Goal: Transaction & Acquisition: Purchase product/service

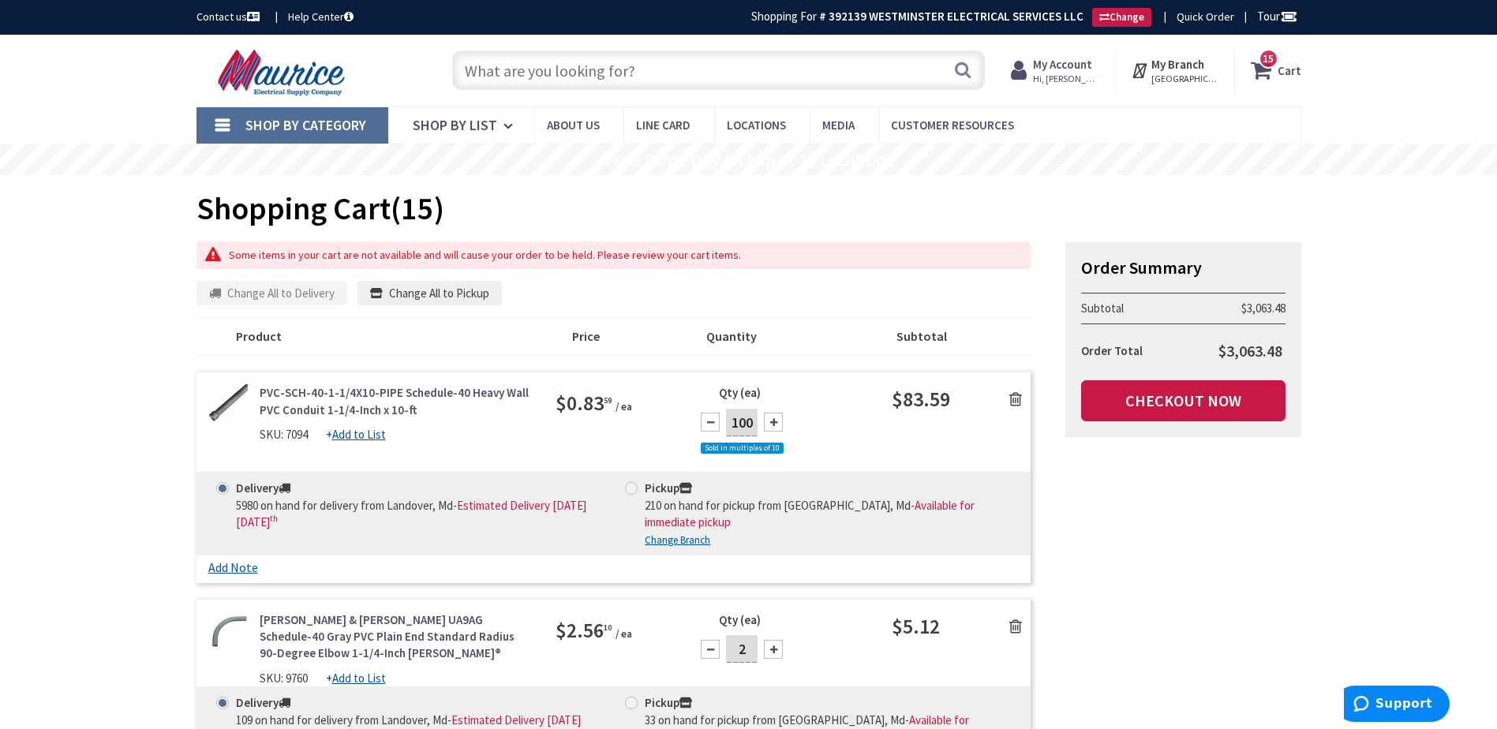
click at [518, 67] on input "text" at bounding box center [718, 70] width 533 height 39
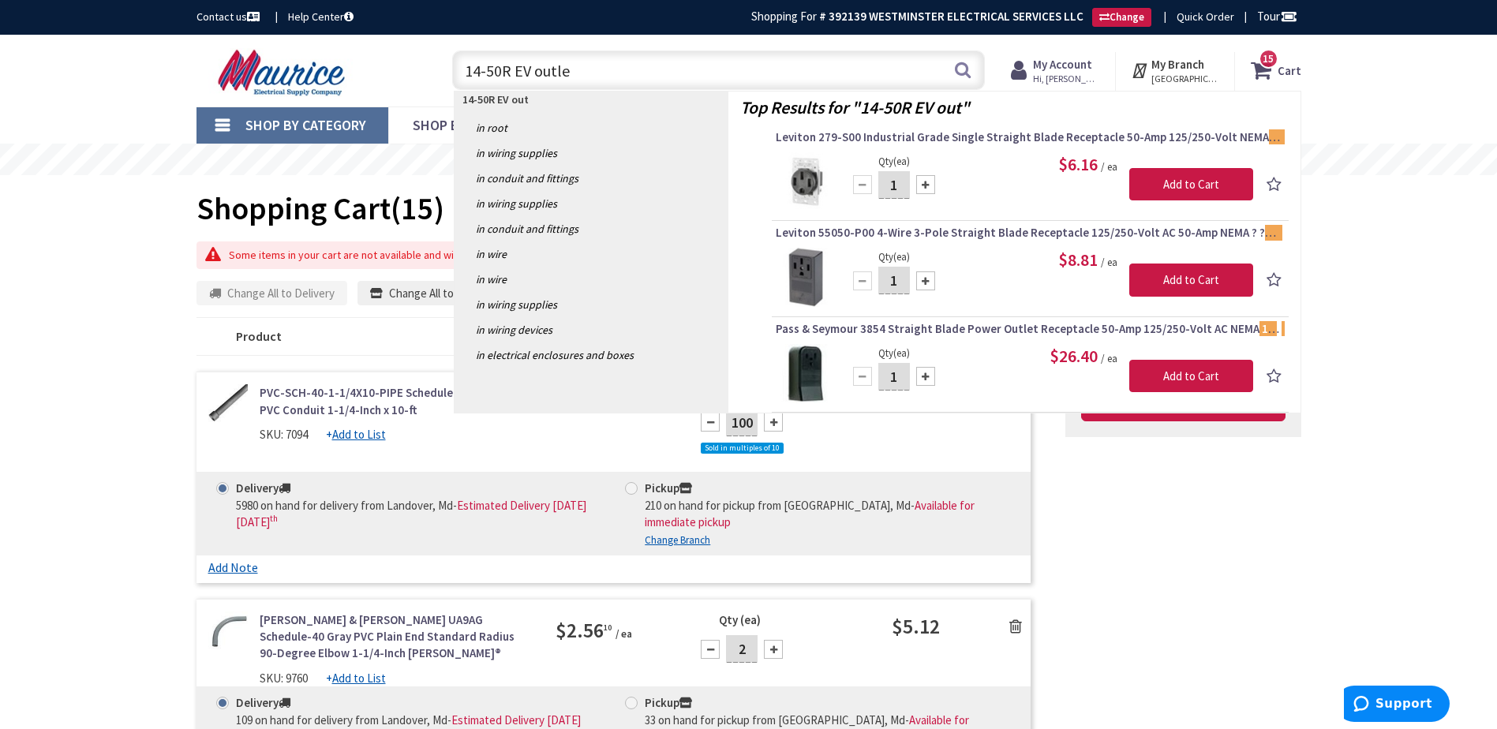
type input "14-50R EV outlet"
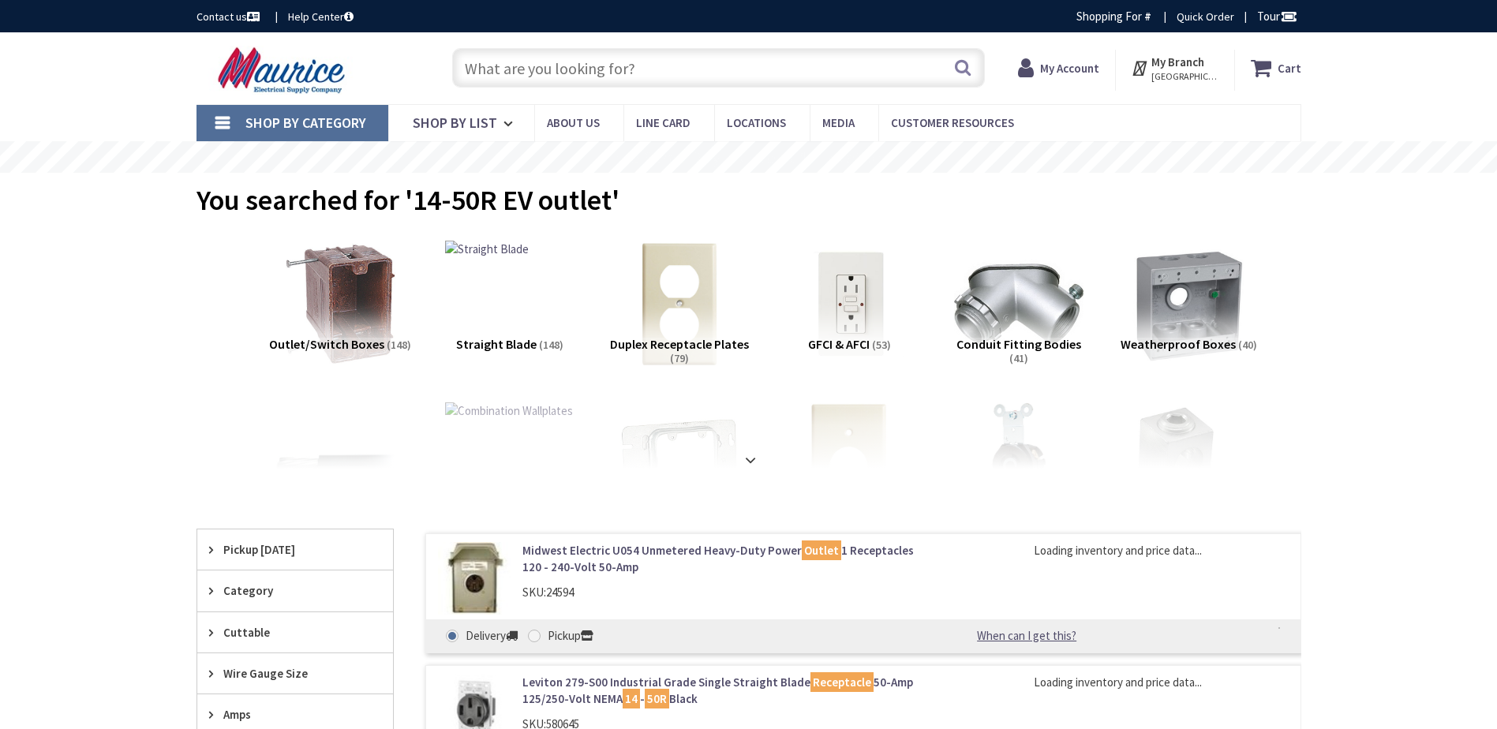
type input "[STREET_ADDRESS]"
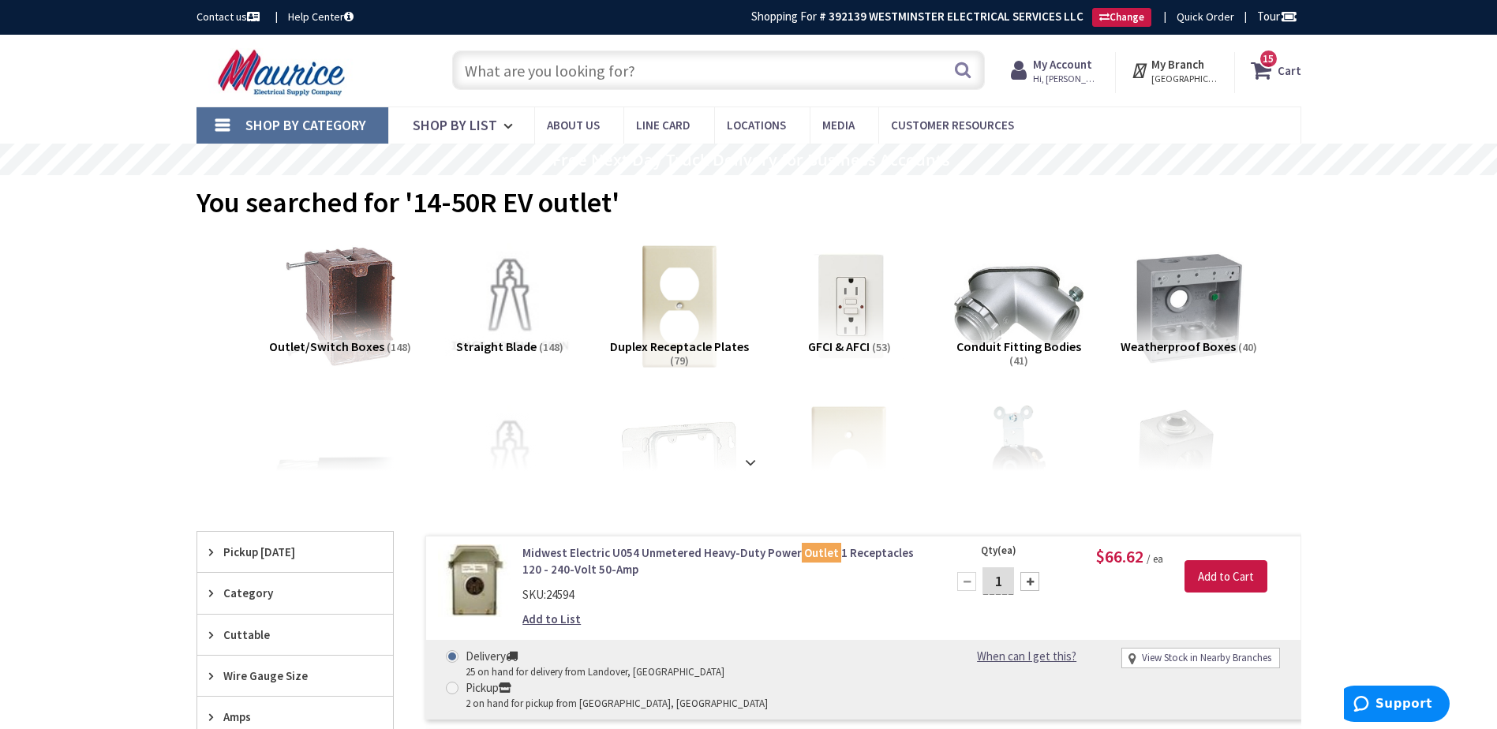
click at [524, 80] on input "text" at bounding box center [718, 70] width 533 height 39
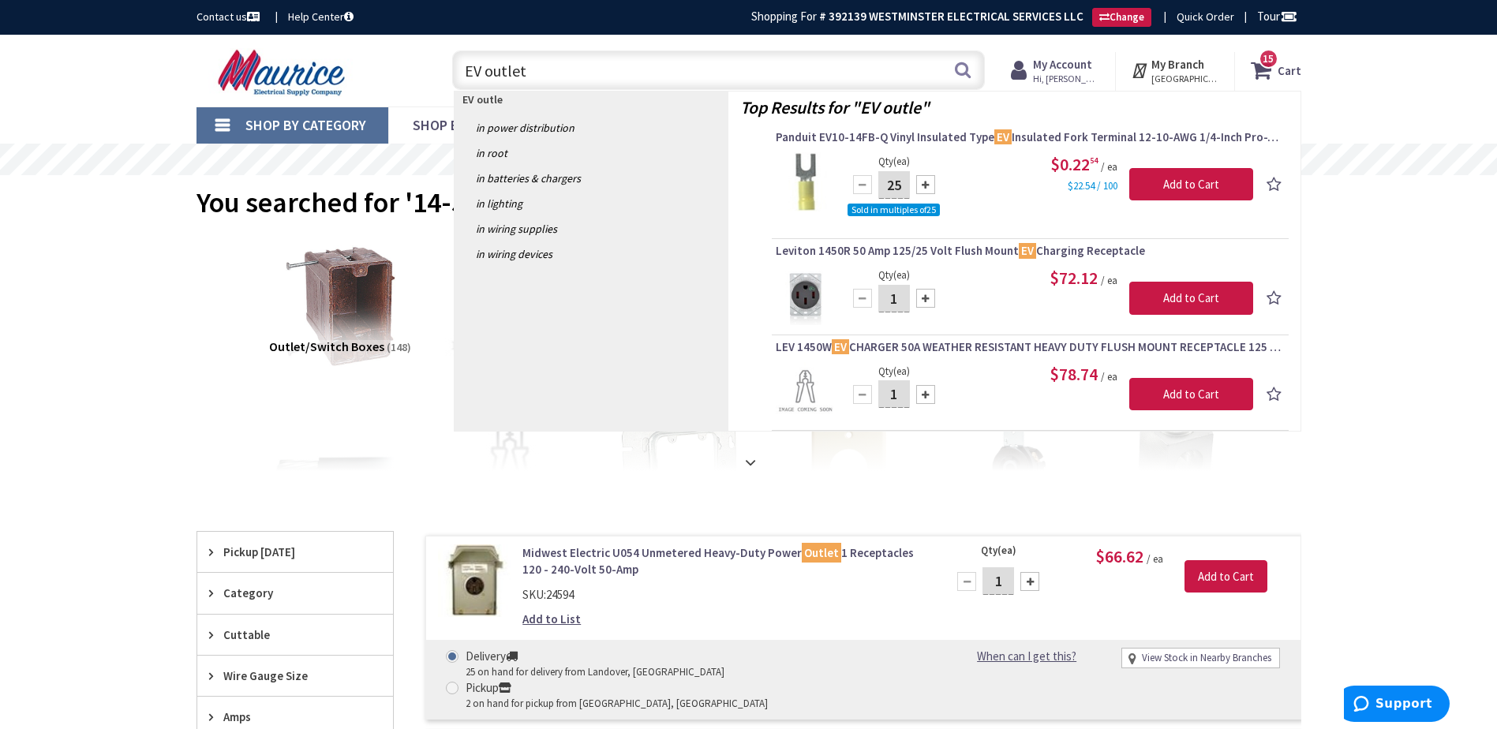
type input "EV outlets"
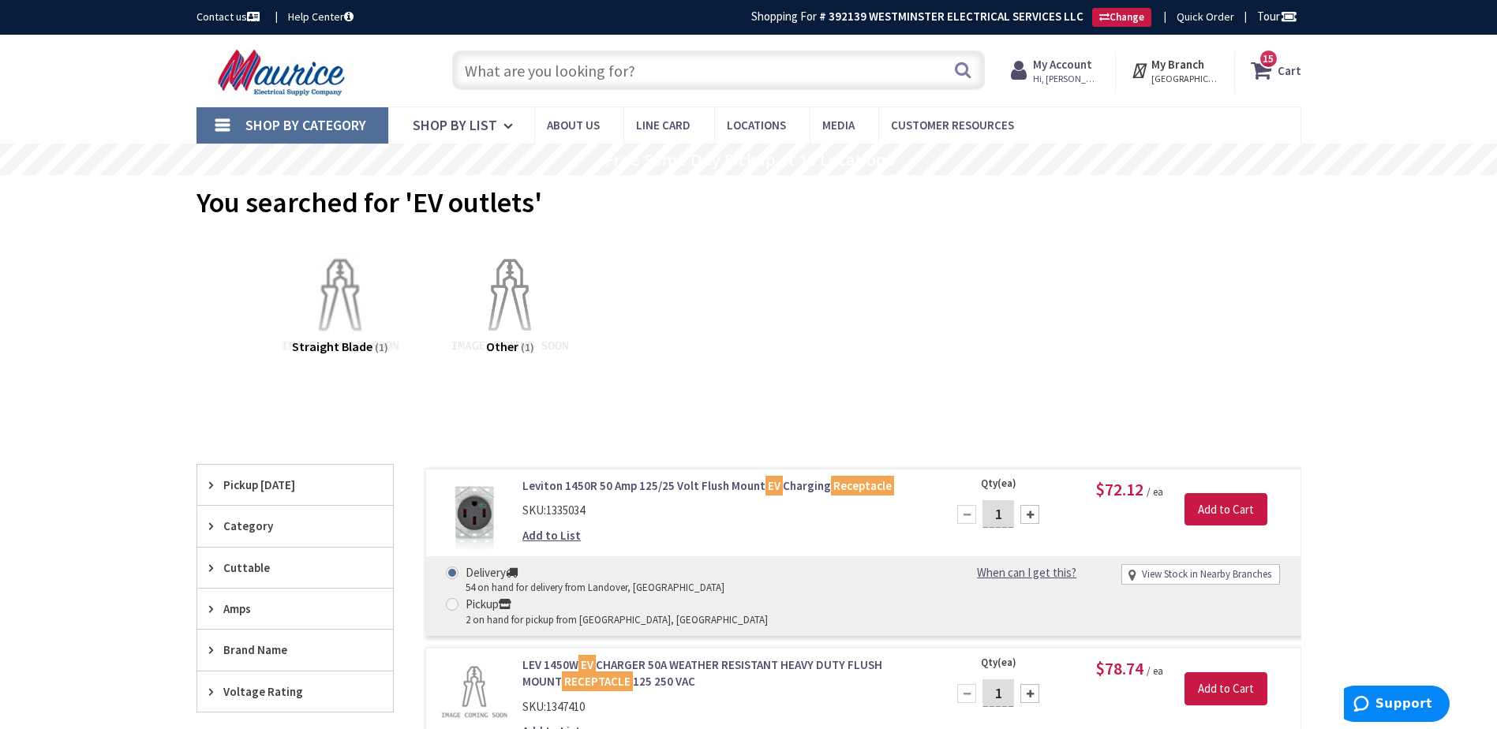
click at [593, 84] on input "text" at bounding box center [718, 70] width 533 height 39
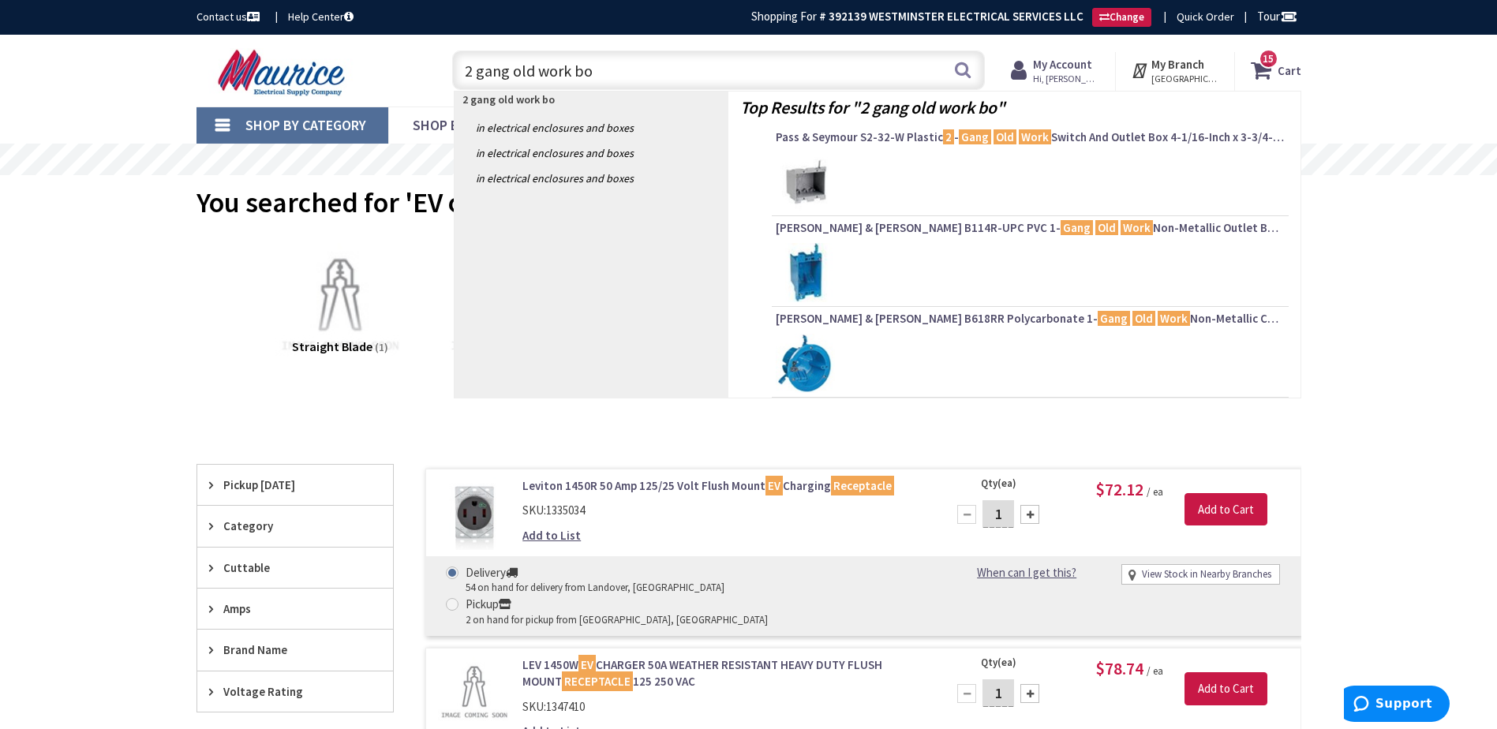
type input "2 gang old work box"
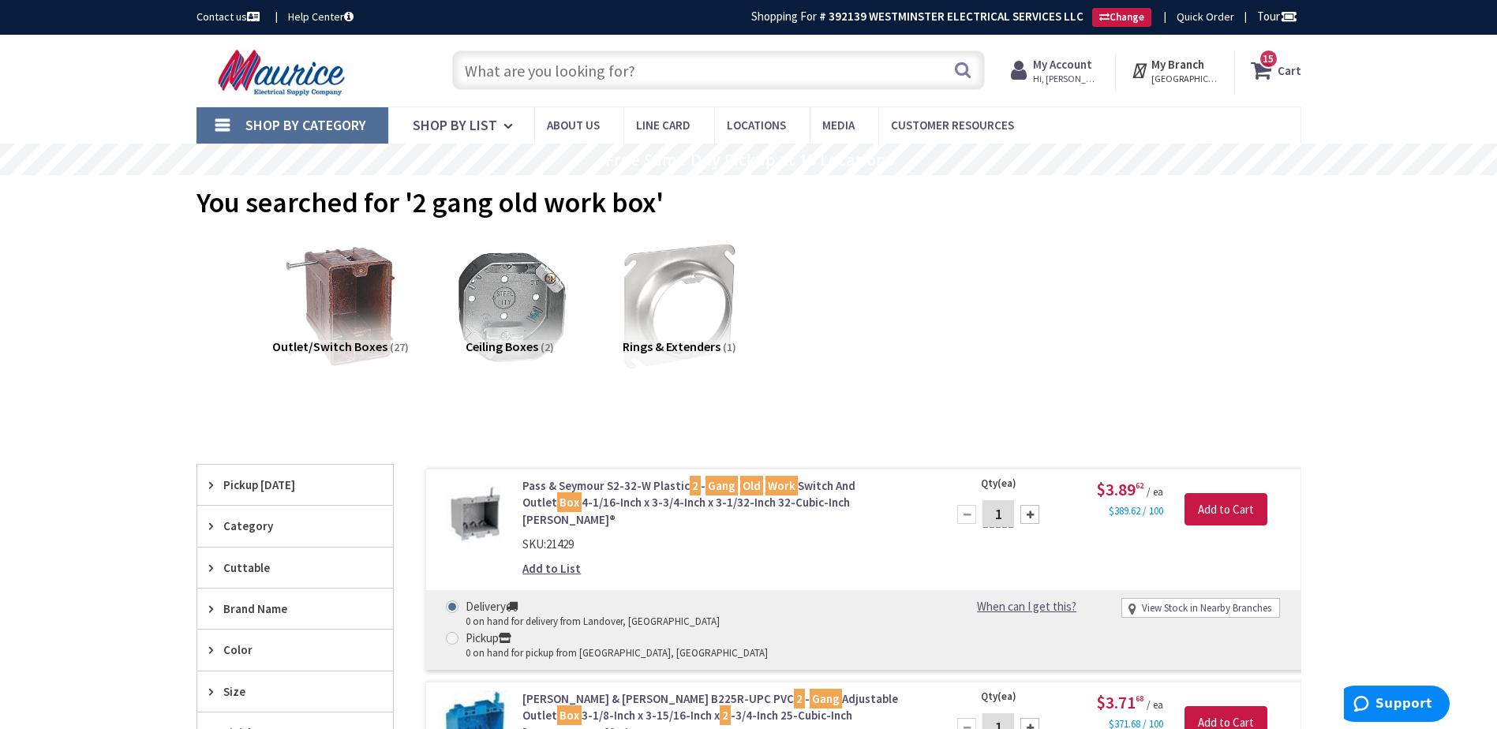
click at [640, 77] on input "text" at bounding box center [718, 70] width 533 height 39
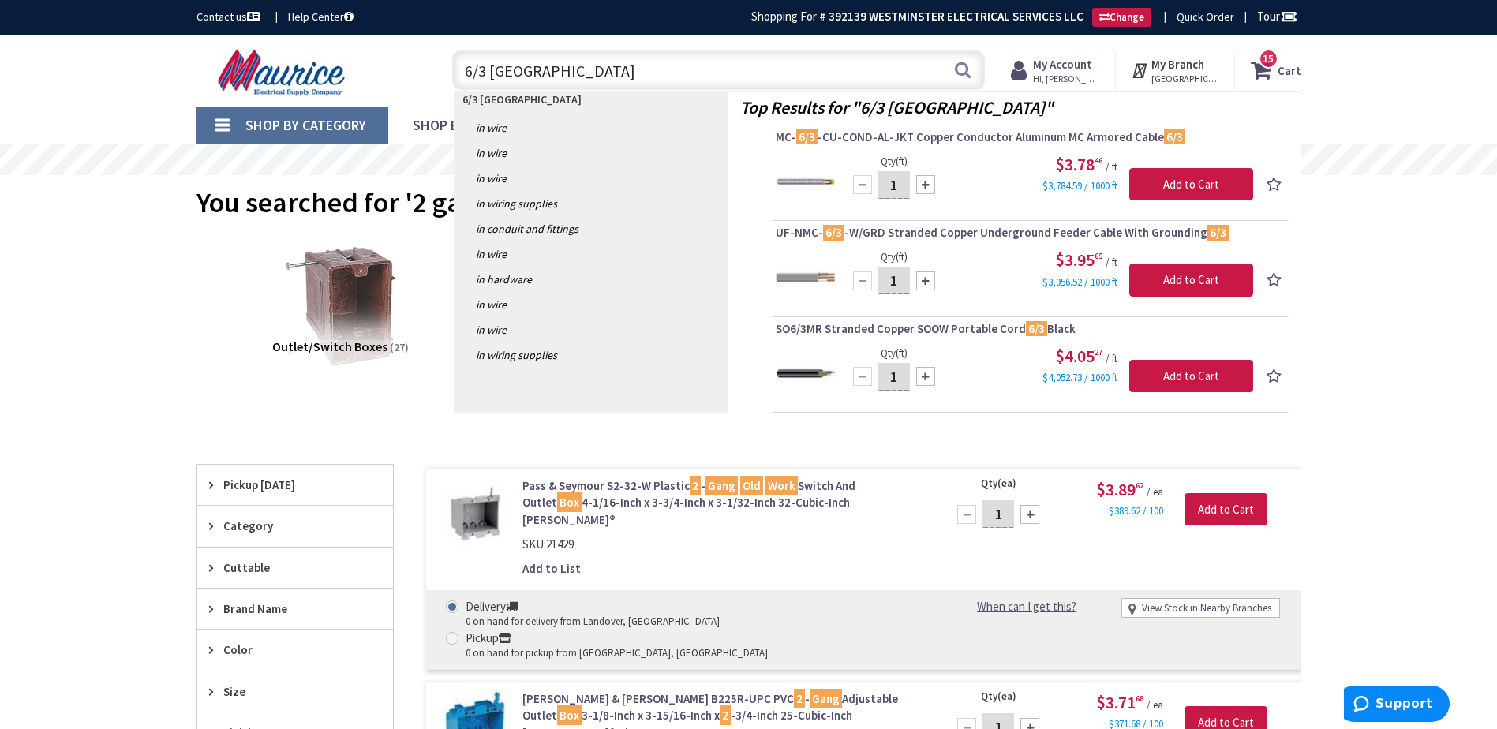
type input "6/3 romex"
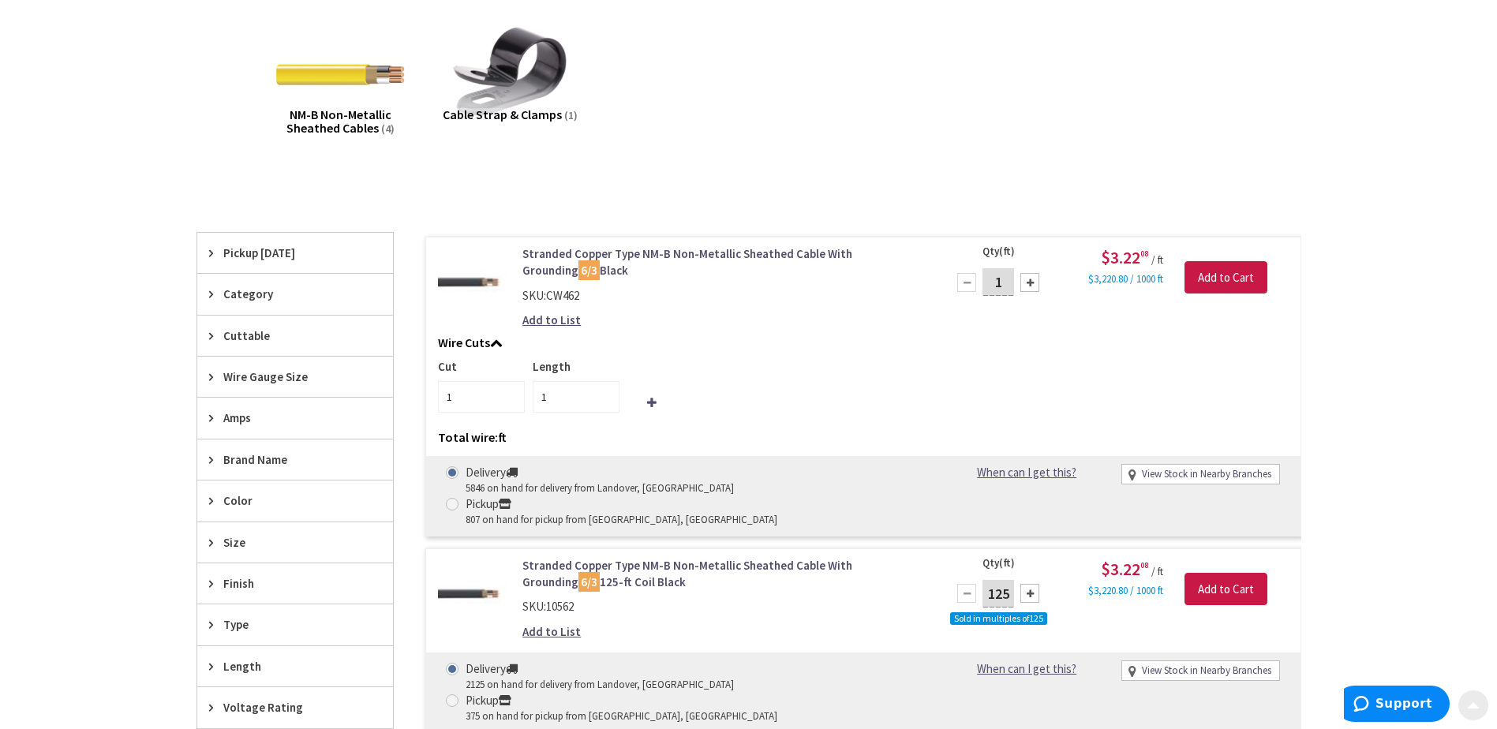
scroll to position [237, 0]
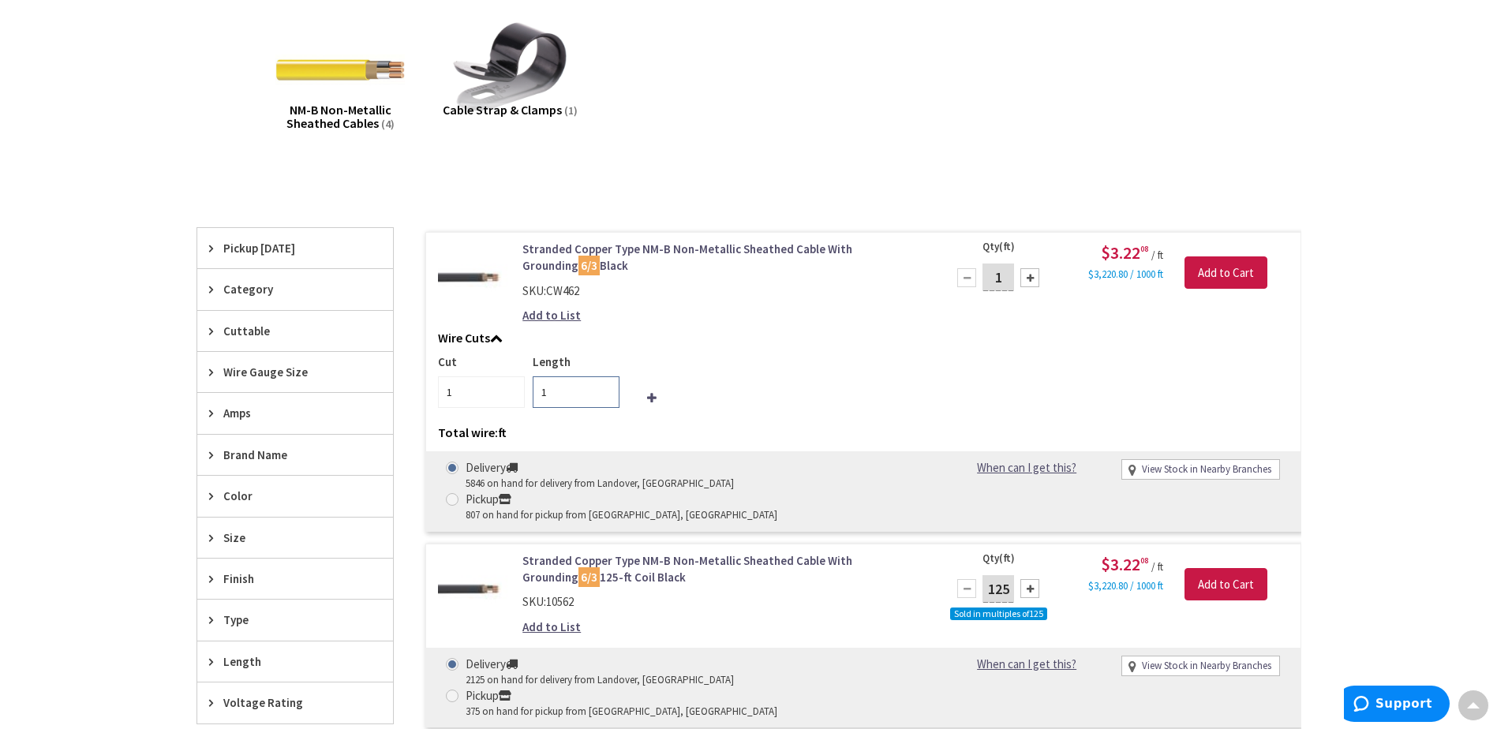
click at [558, 399] on input "1" at bounding box center [576, 392] width 87 height 32
type input "25"
click at [674, 339] on h5 "Wire Cuts" at bounding box center [863, 338] width 851 height 14
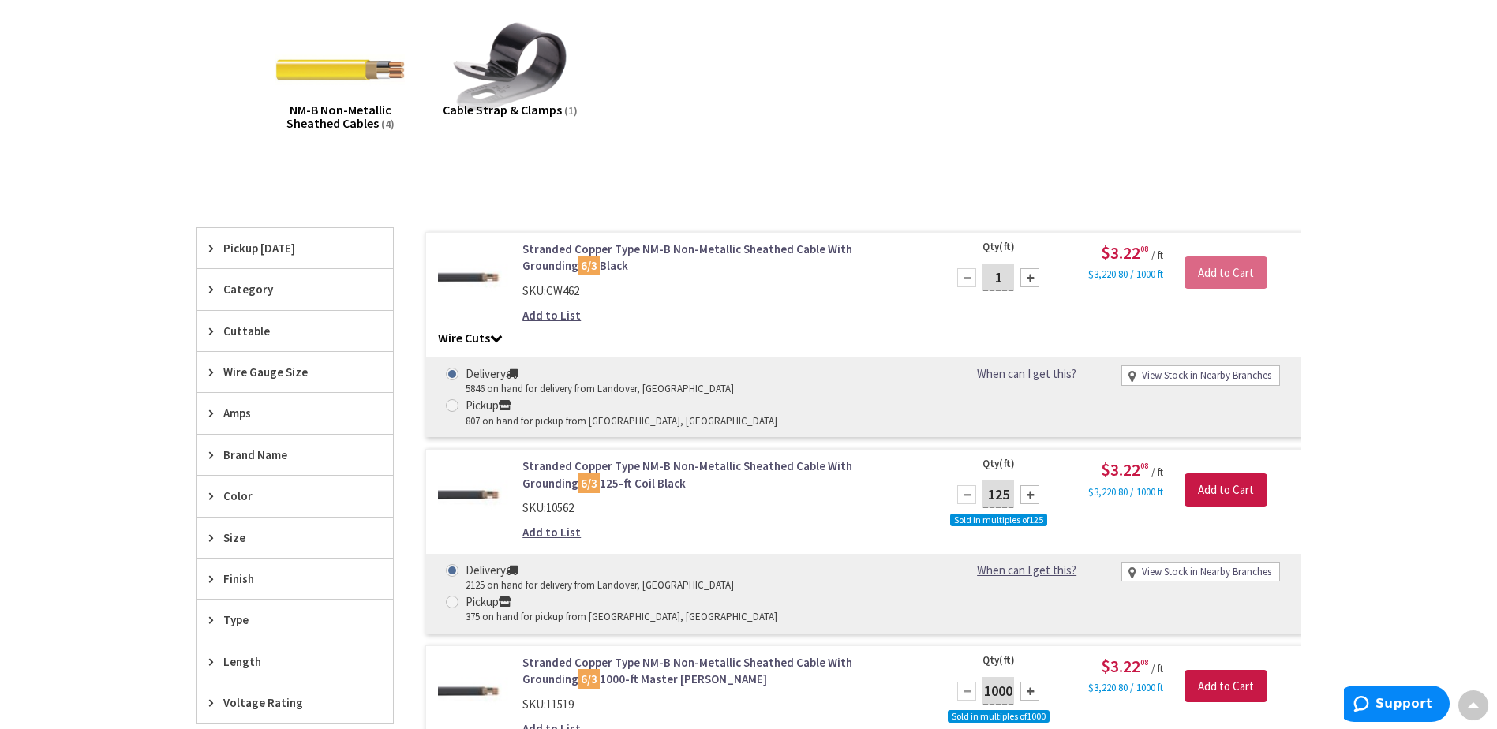
click at [1001, 282] on input "1" at bounding box center [998, 278] width 32 height 28
type input "25"
click at [855, 319] on div "Add to List" at bounding box center [723, 315] width 402 height 17
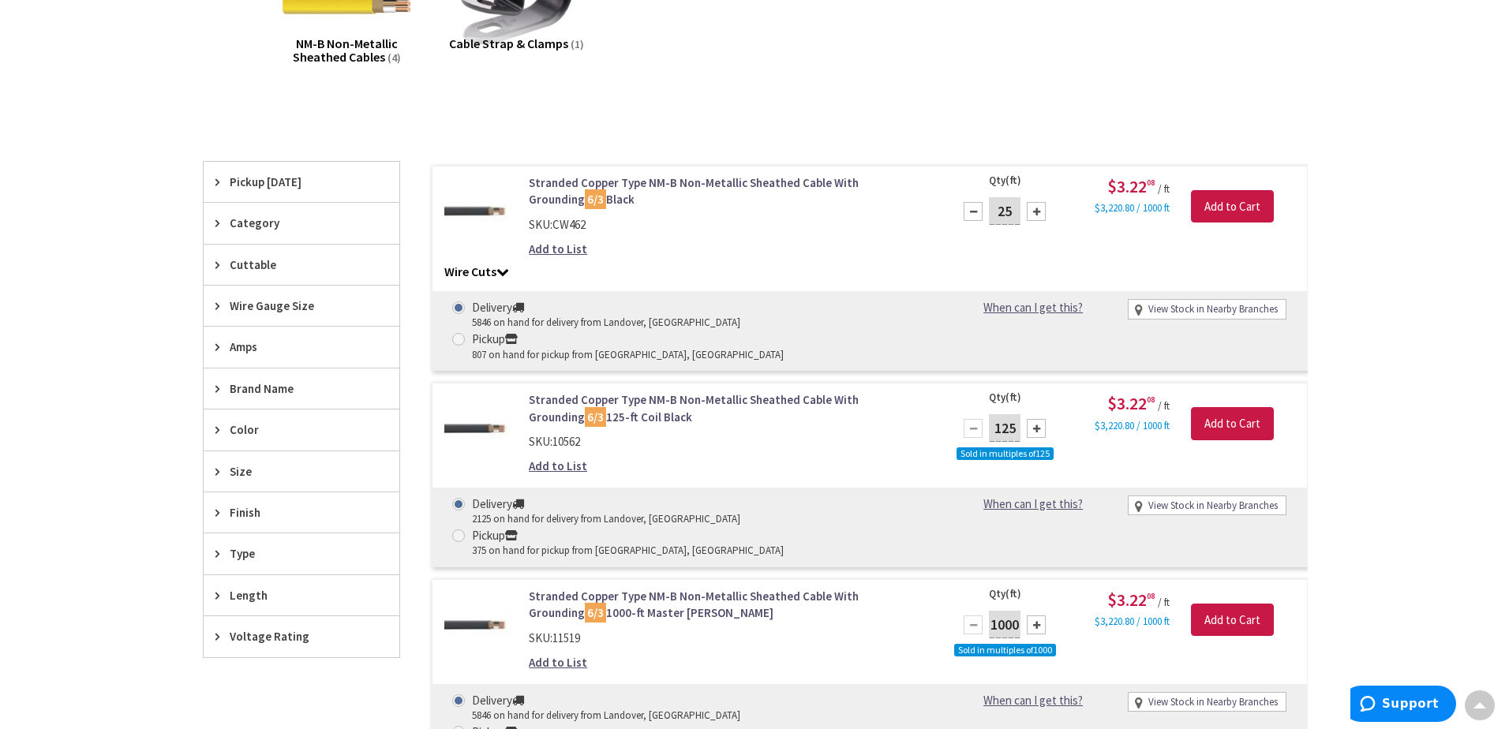
scroll to position [395, 0]
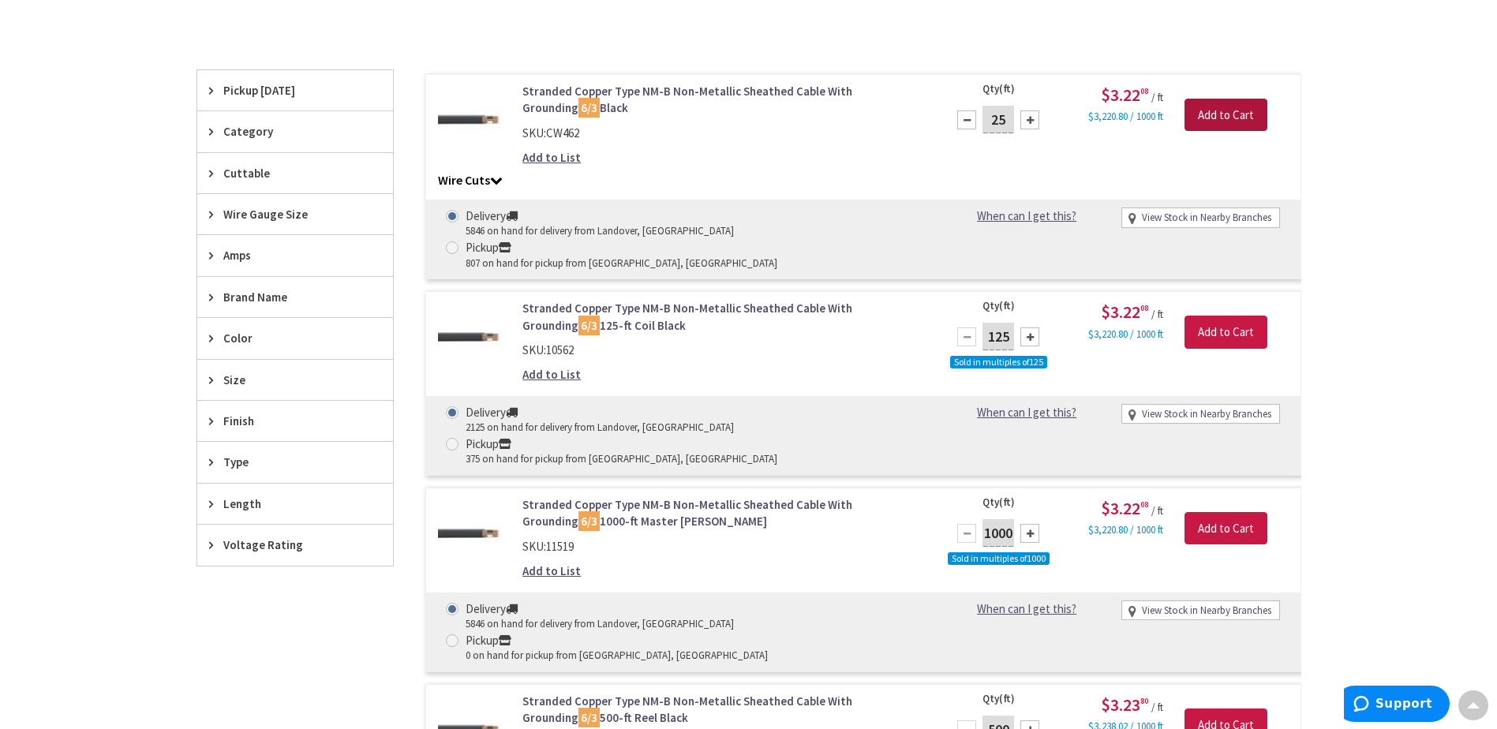
click at [1263, 114] on input "Add to Cart" at bounding box center [1225, 115] width 83 height 33
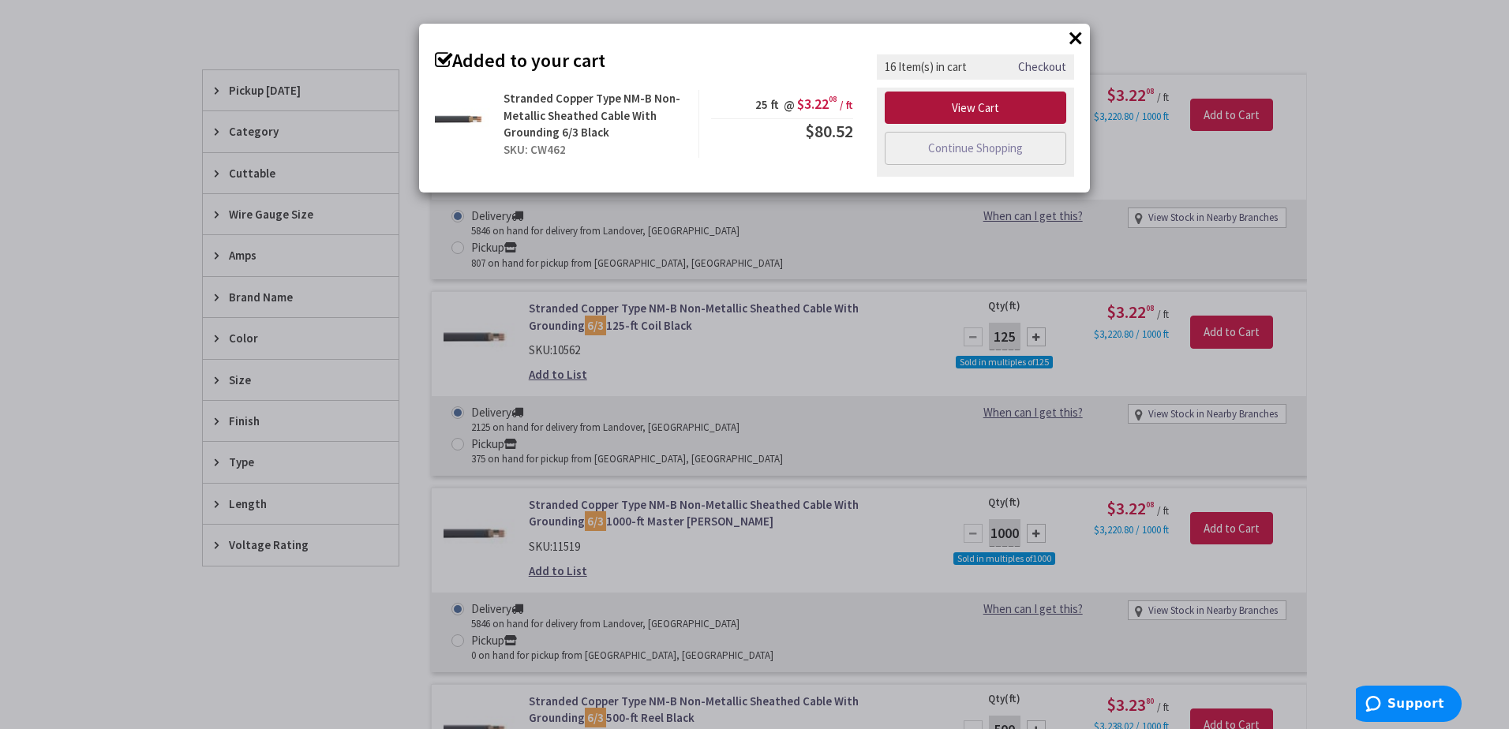
click at [1021, 104] on link "View Cart" at bounding box center [975, 108] width 181 height 33
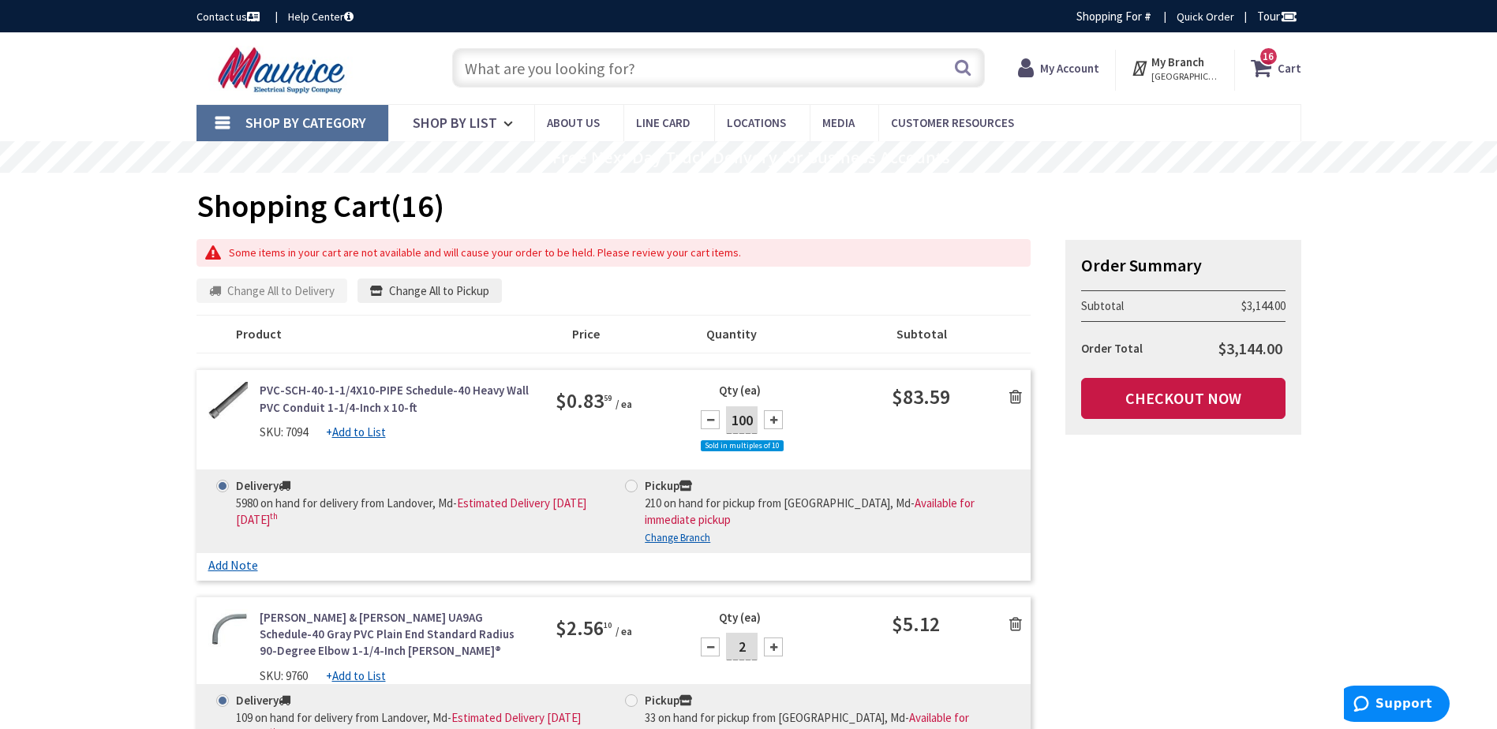
click at [529, 71] on input "text" at bounding box center [718, 67] width 533 height 39
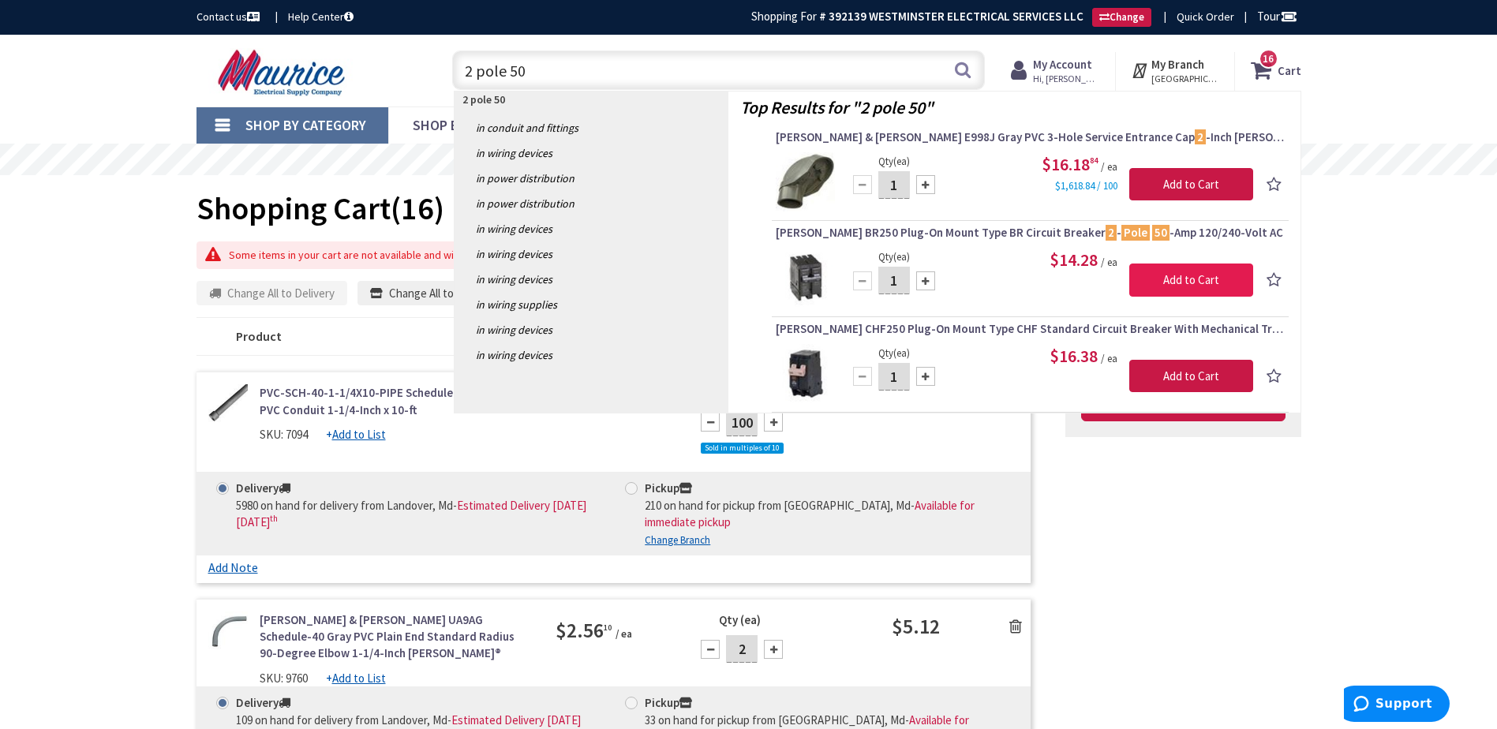
type input "2 pole 50"
click at [1155, 280] on input "Add to Cart" at bounding box center [1191, 280] width 124 height 33
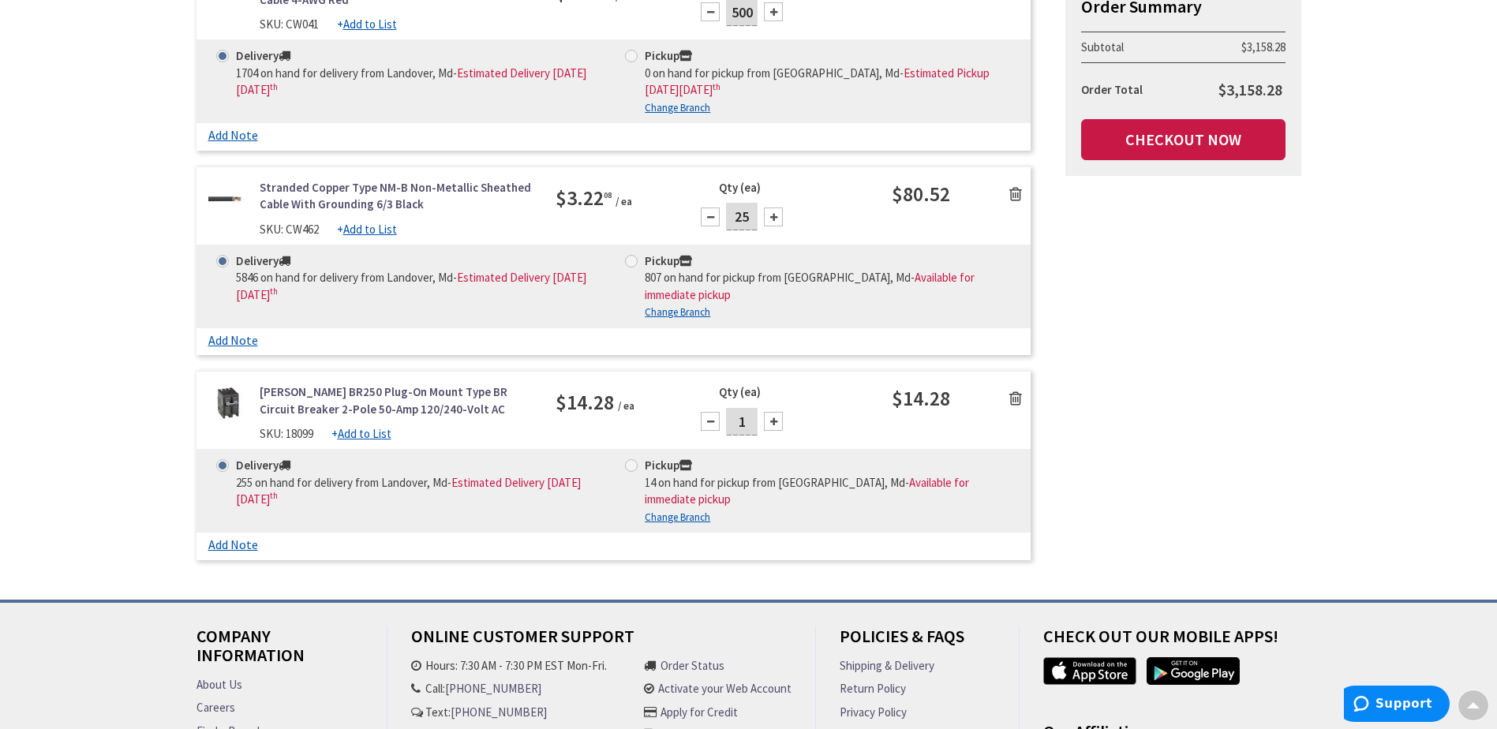
scroll to position [3408, 0]
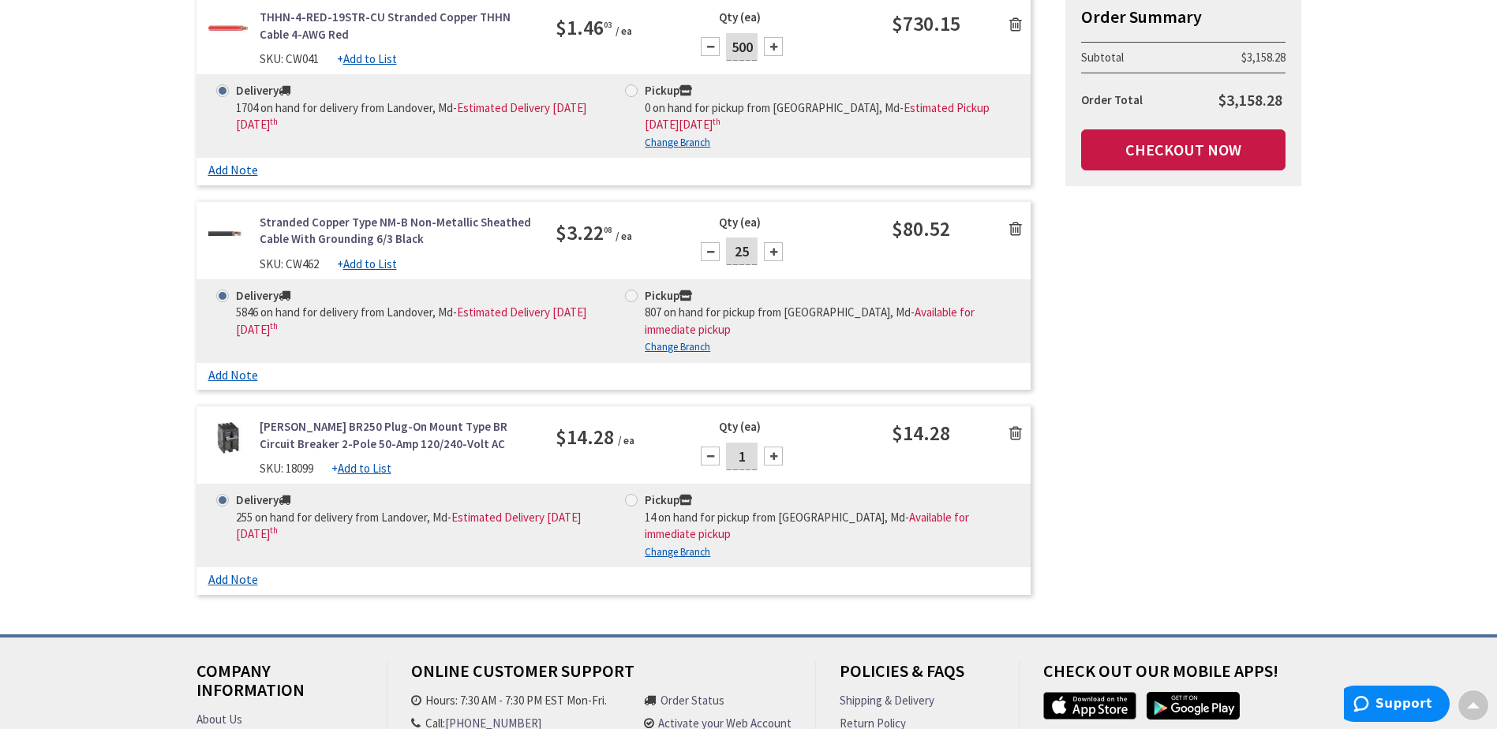
click at [1017, 221] on icon at bounding box center [1015, 229] width 13 height 16
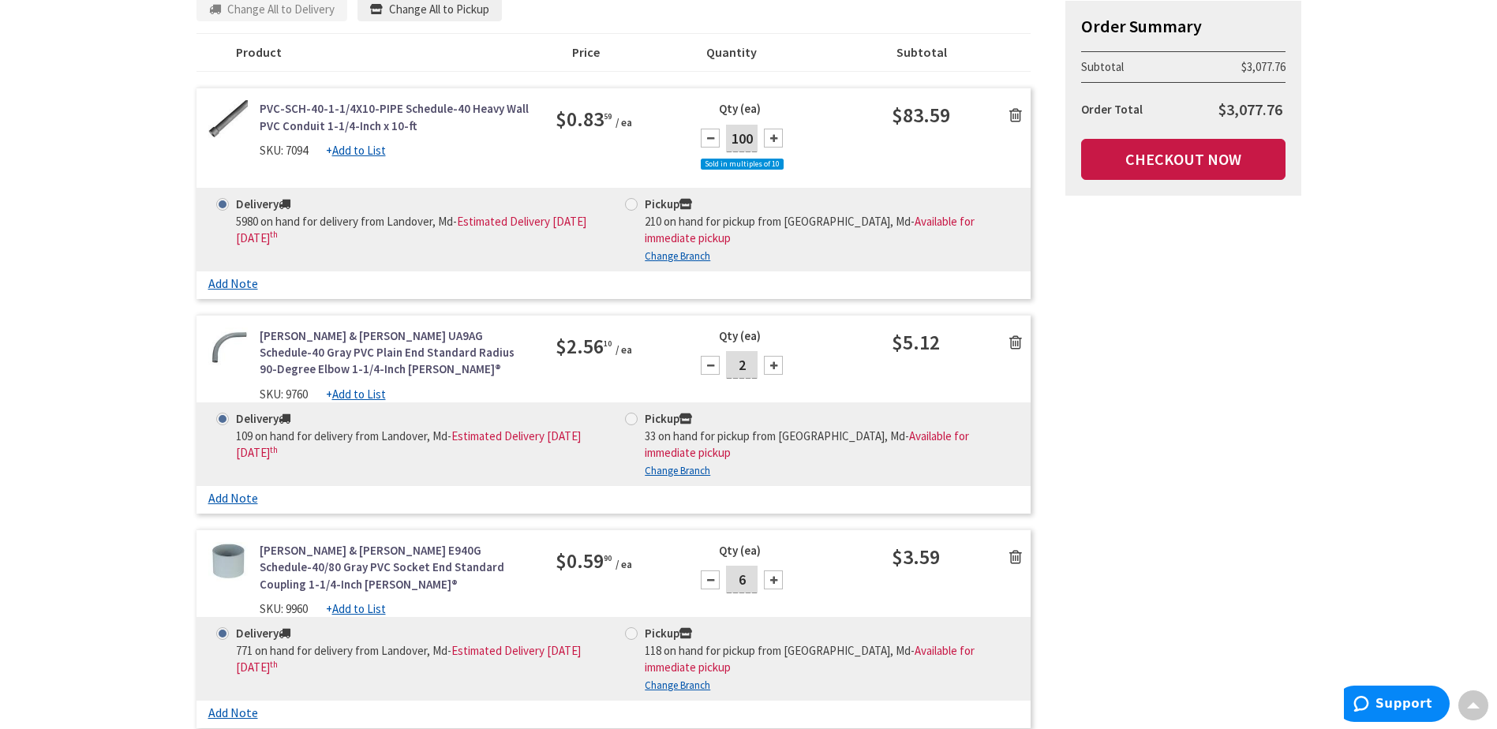
scroll to position [0, 0]
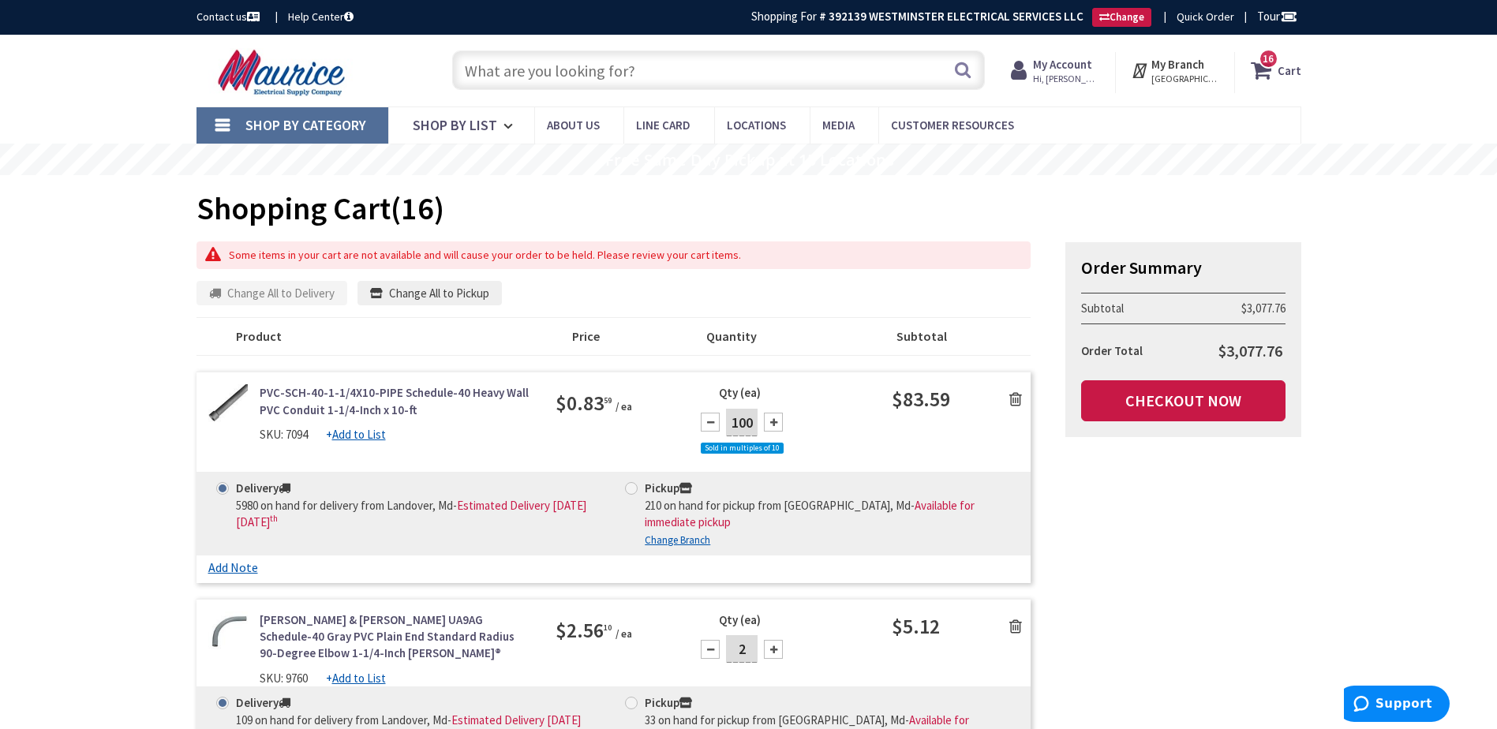
click at [717, 66] on input "text" at bounding box center [718, 70] width 533 height 39
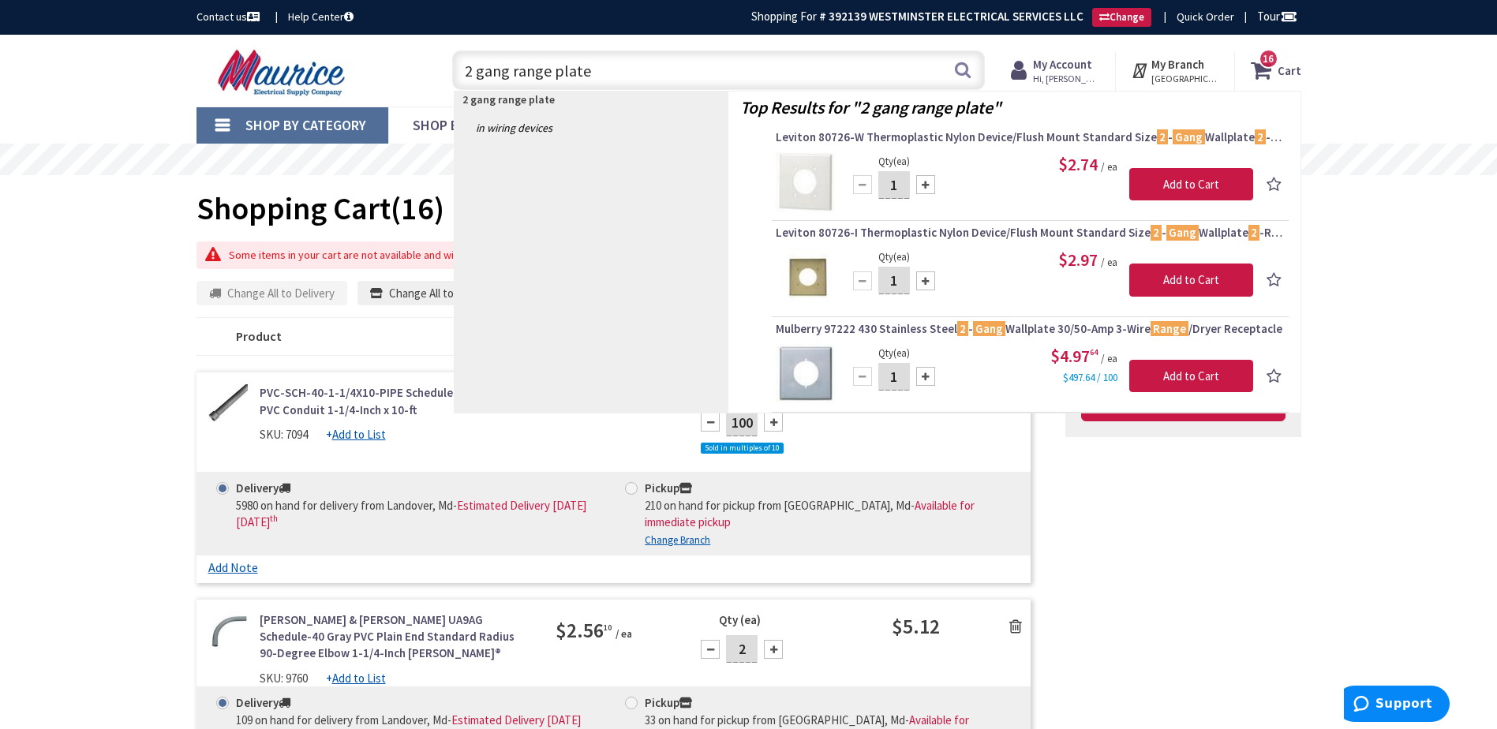
type input "2 gang range plate"
